Goal: Register for event/course

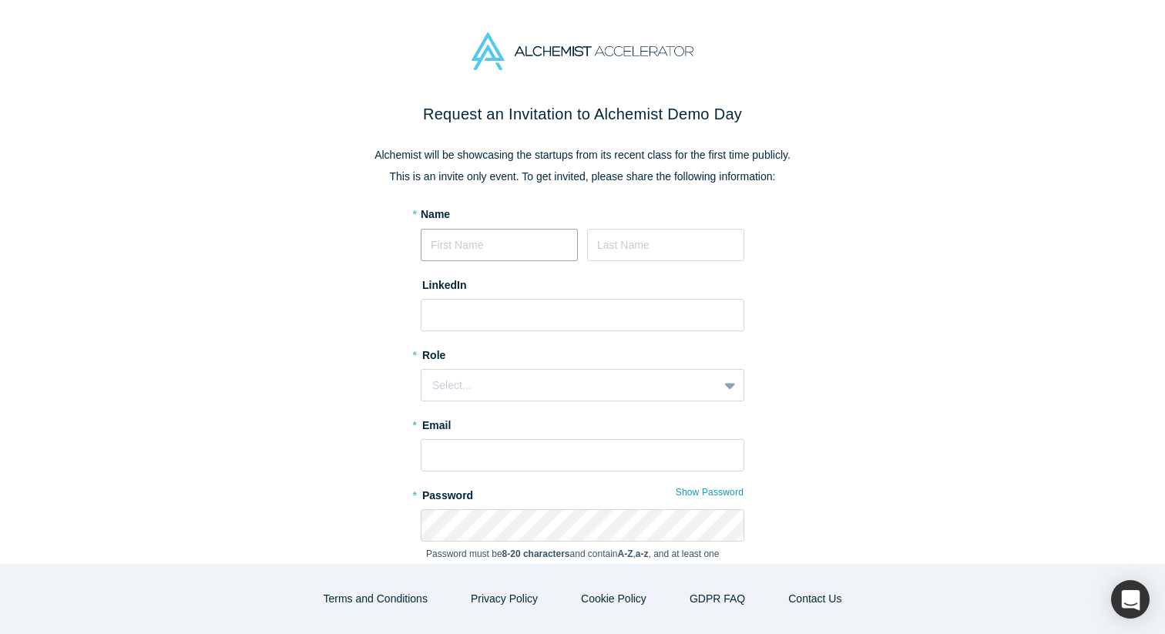
click at [502, 249] on input at bounding box center [499, 245] width 157 height 32
type input "[PERSON_NAME]"
type input "[PERSON_NAME][EMAIL_ADDRESS][PERSON_NAME][PERSON_NAME][DOMAIN_NAME]"
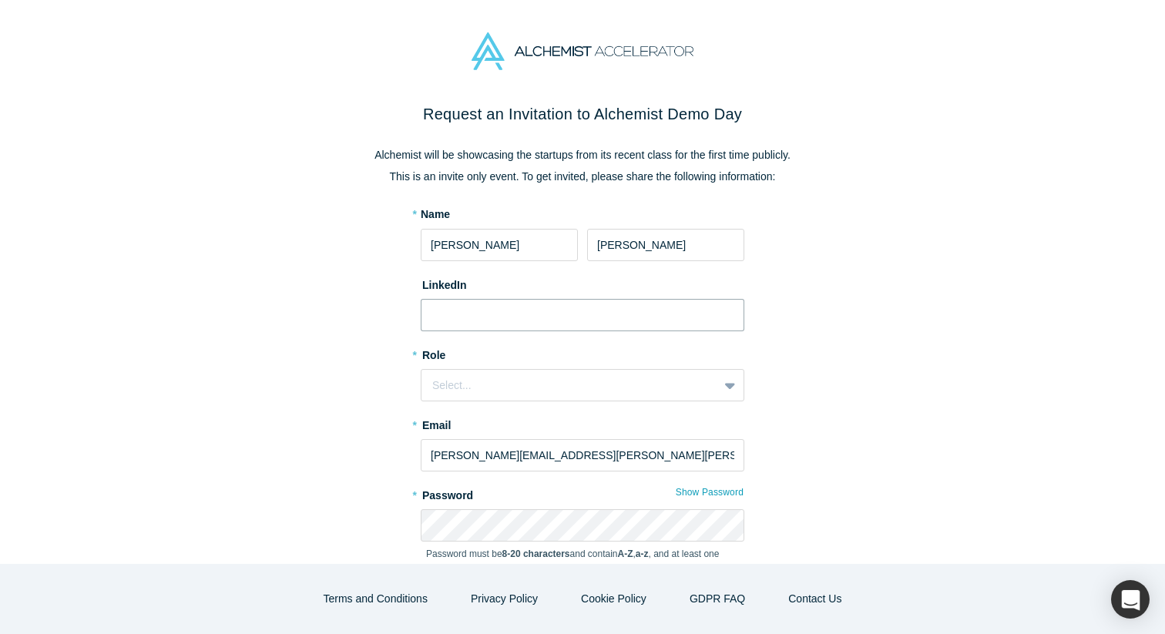
click at [489, 315] on input at bounding box center [583, 315] width 324 height 32
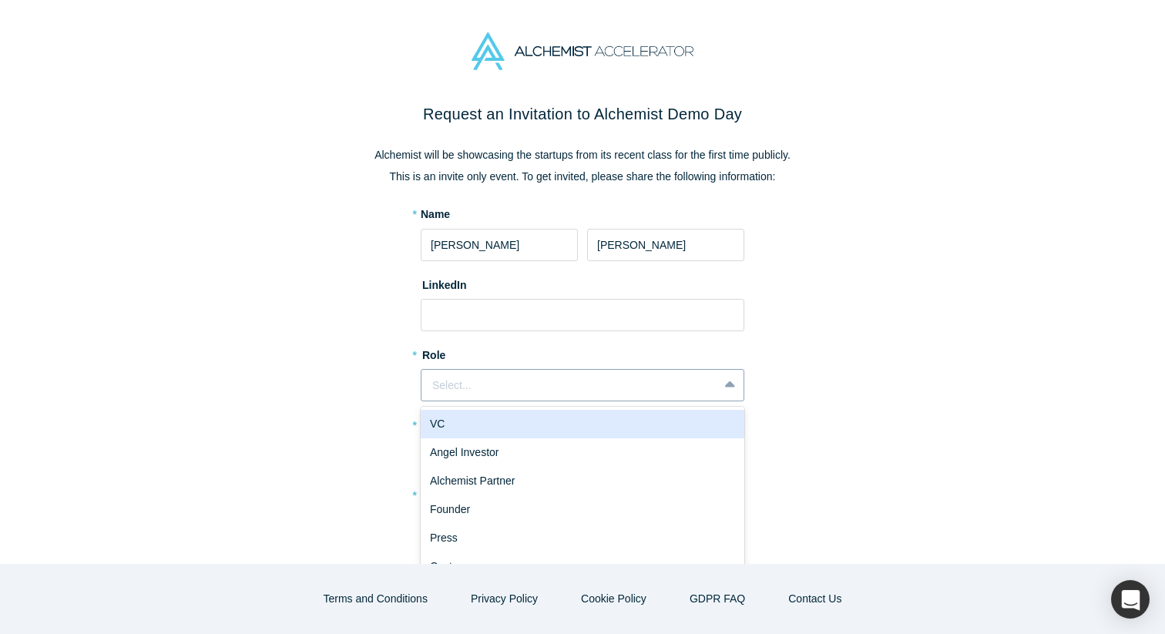
click at [476, 386] on div "Select..." at bounding box center [569, 386] width 275 height 16
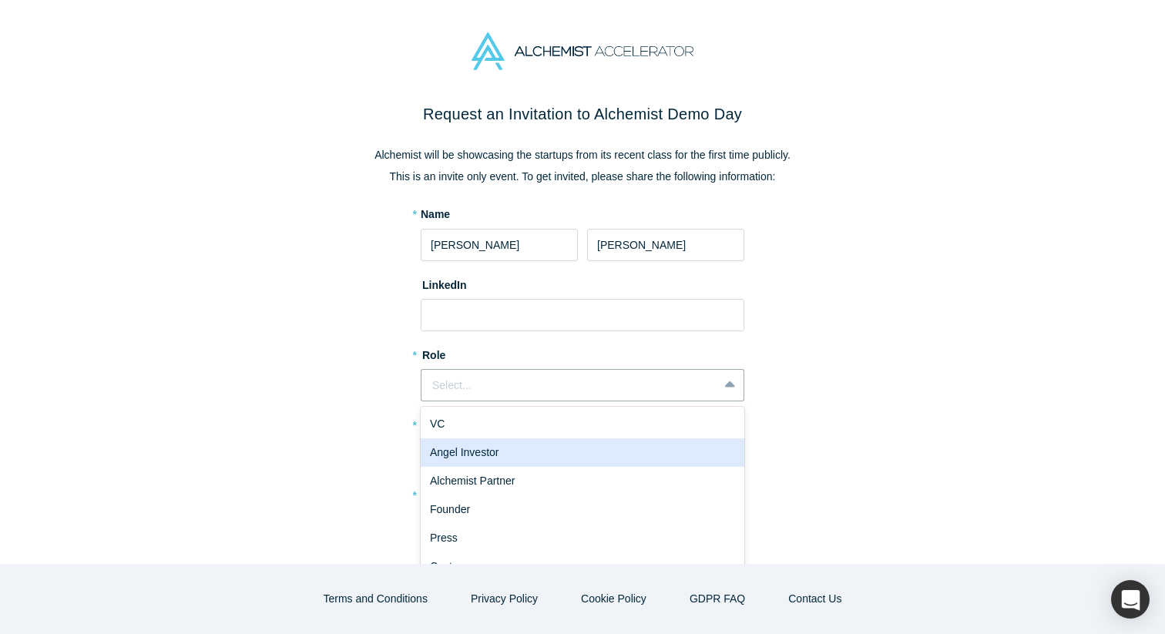
click at [489, 457] on div "Angel Investor" at bounding box center [583, 452] width 324 height 29
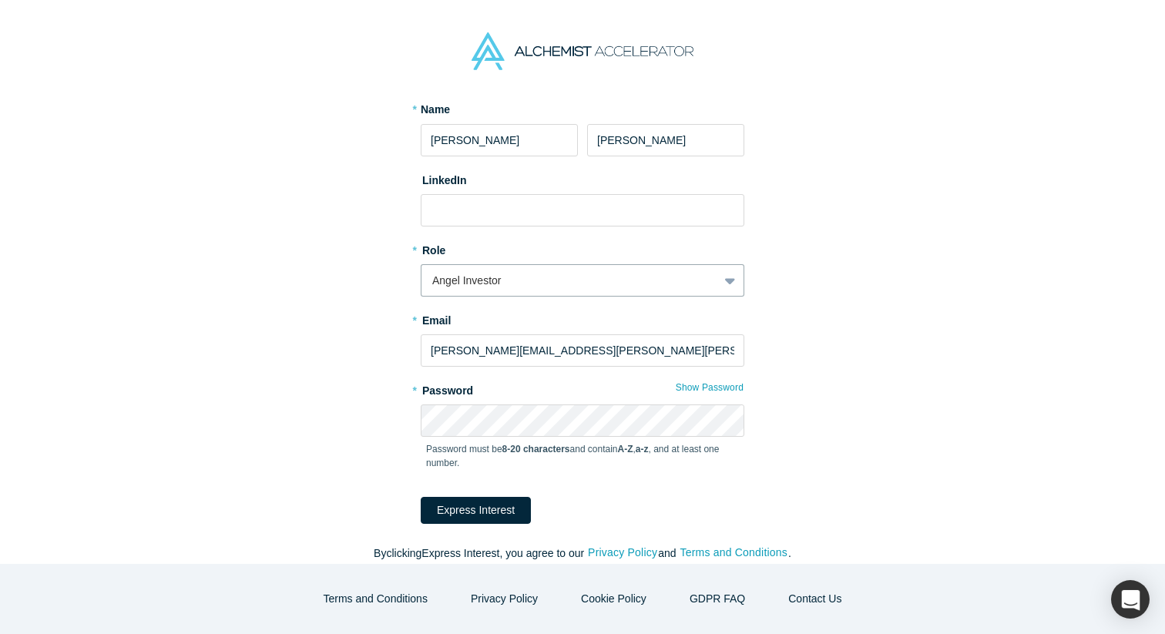
scroll to position [119, 0]
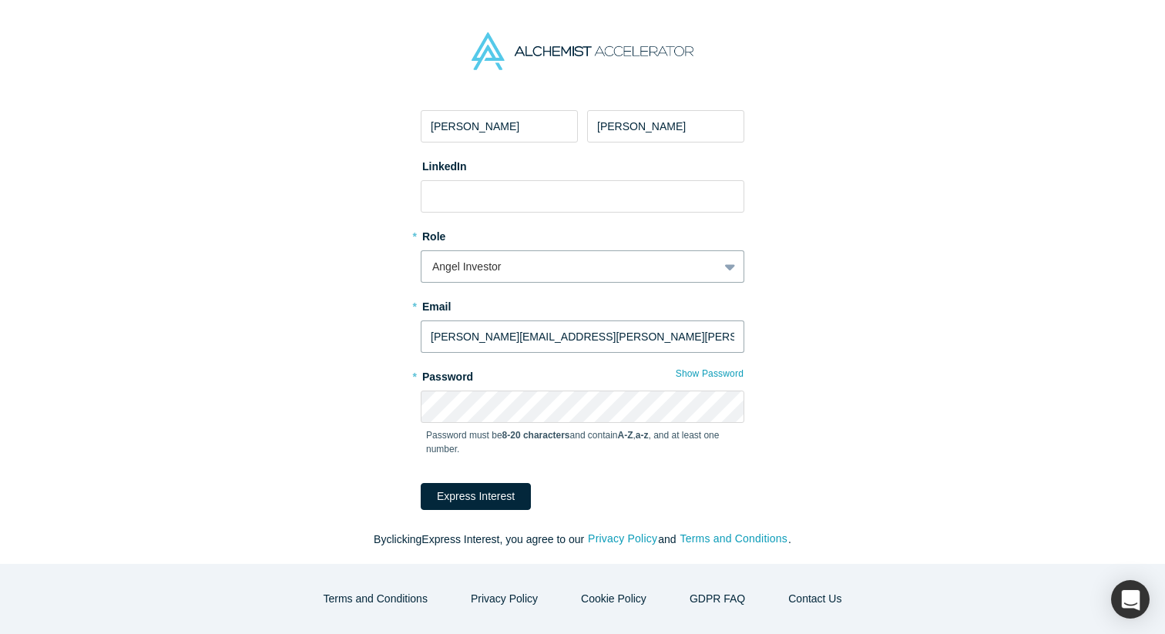
click at [582, 341] on input "[PERSON_NAME][EMAIL_ADDRESS][PERSON_NAME][PERSON_NAME][DOMAIN_NAME]" at bounding box center [583, 337] width 324 height 32
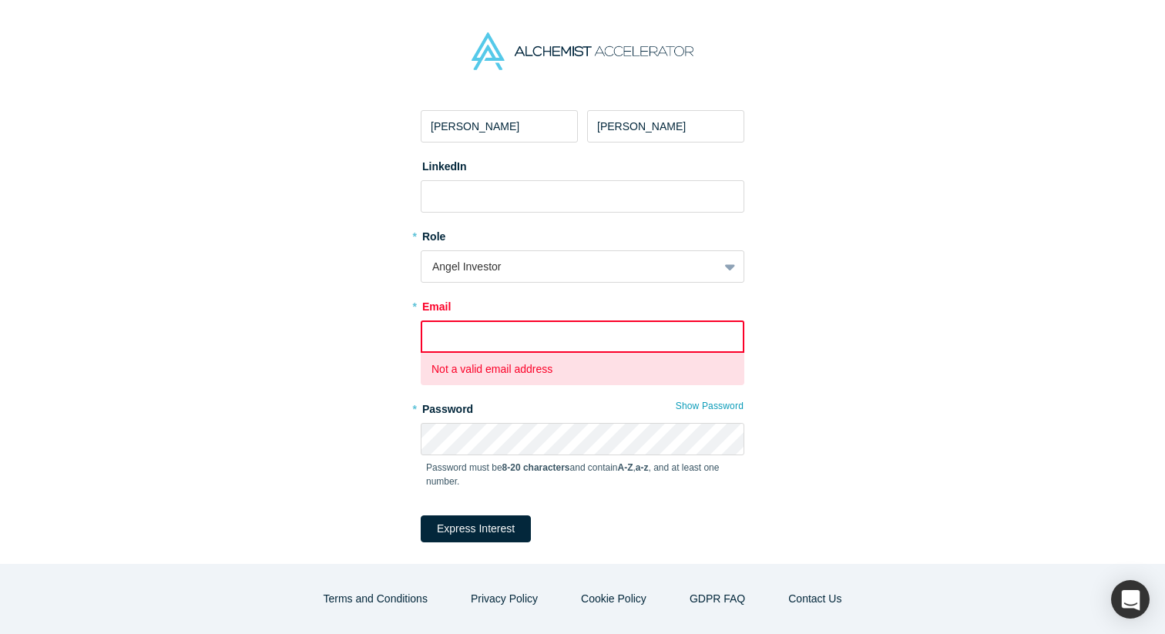
paste input "[EMAIL_ADDRESS][DOMAIN_NAME]"
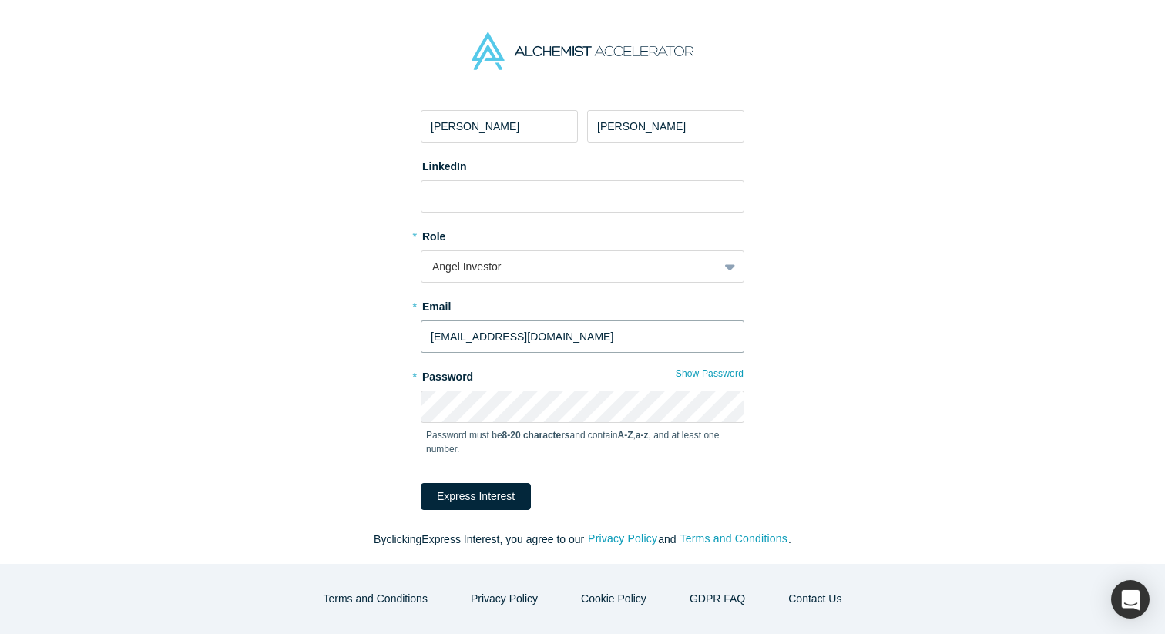
type input "[EMAIL_ADDRESS][DOMAIN_NAME]"
click at [693, 374] on button "Show Password" at bounding box center [709, 374] width 69 height 20
click at [502, 490] on button "Express Interest" at bounding box center [476, 496] width 110 height 27
